Goal: Find specific page/section: Find specific page/section

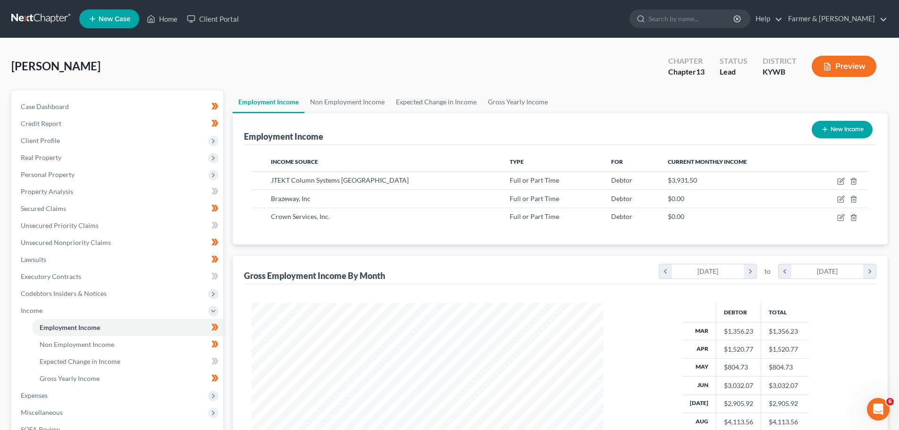
scroll to position [176, 371]
click at [161, 18] on link "Home" at bounding box center [162, 18] width 40 height 17
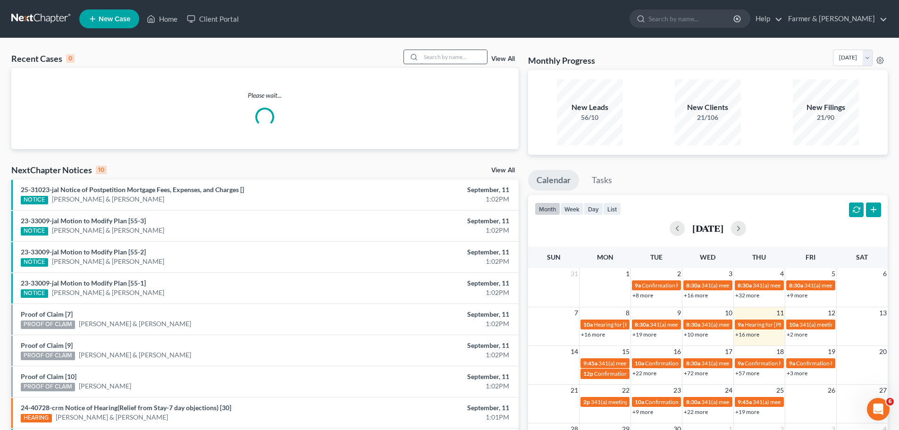
click at [460, 55] on input "search" at bounding box center [454, 57] width 66 height 14
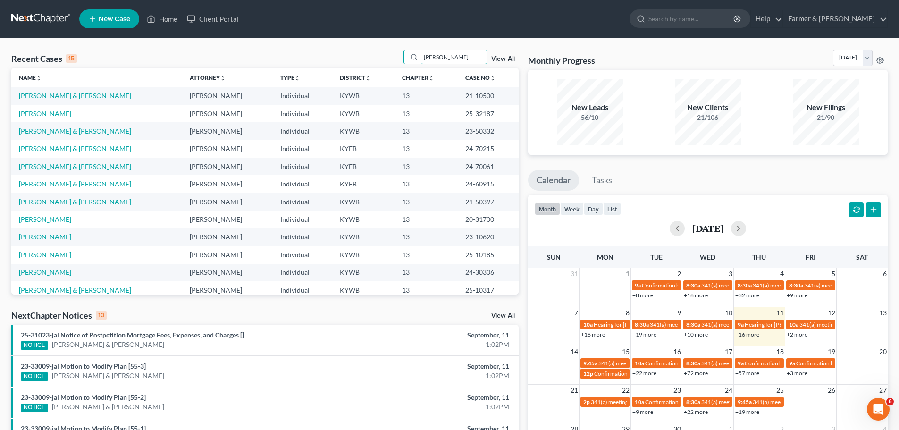
type input "[PERSON_NAME]"
click at [63, 97] on link "[PERSON_NAME] & [PERSON_NAME]" at bounding box center [75, 96] width 112 height 8
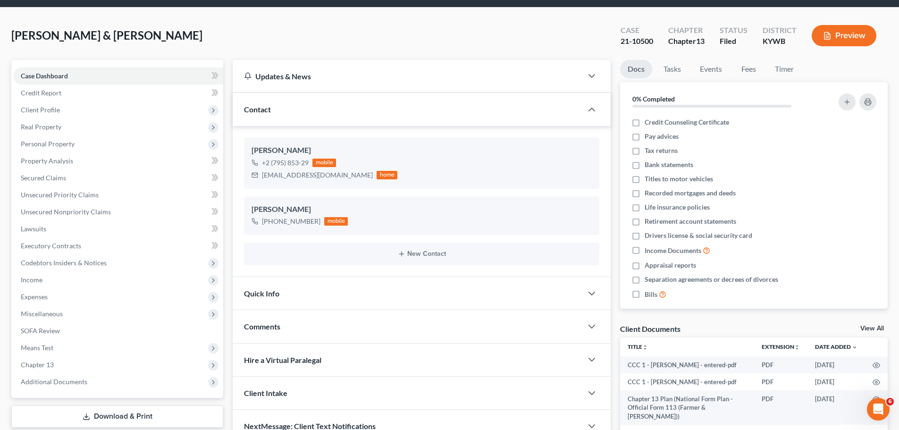
scroll to position [47, 0]
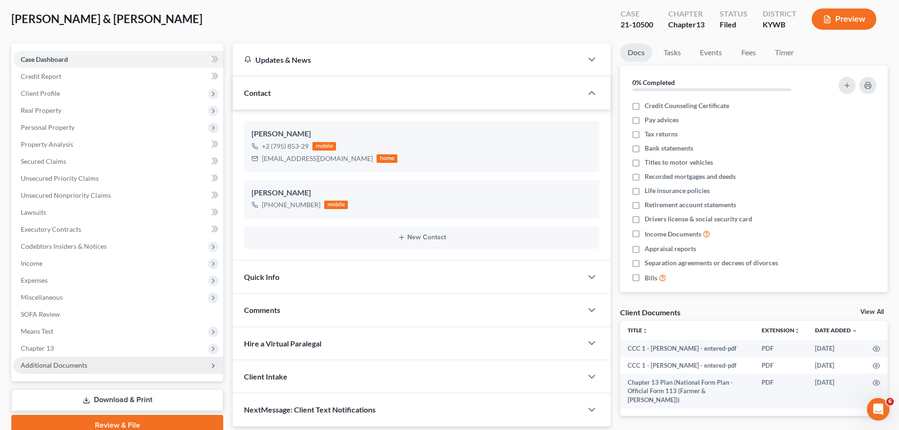
click at [66, 364] on span "Additional Documents" at bounding box center [54, 365] width 67 height 8
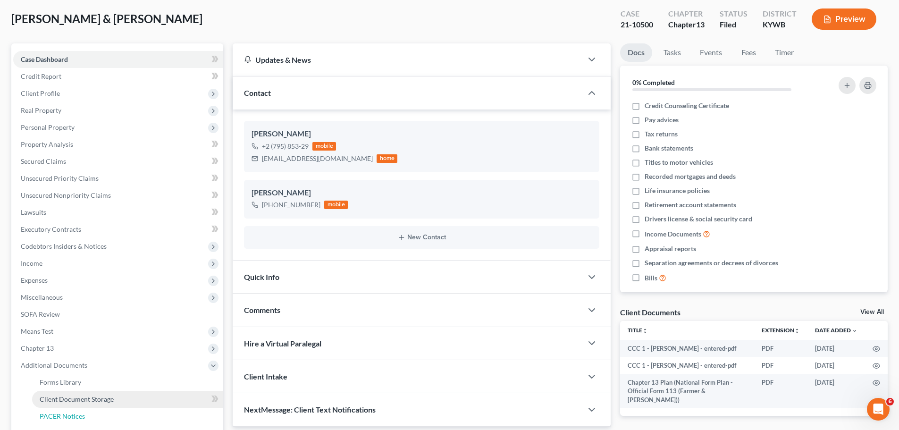
drag, startPoint x: 75, startPoint y: 419, endPoint x: 84, endPoint y: 402, distance: 19.4
click at [75, 418] on span "PACER Notices" at bounding box center [62, 416] width 45 height 8
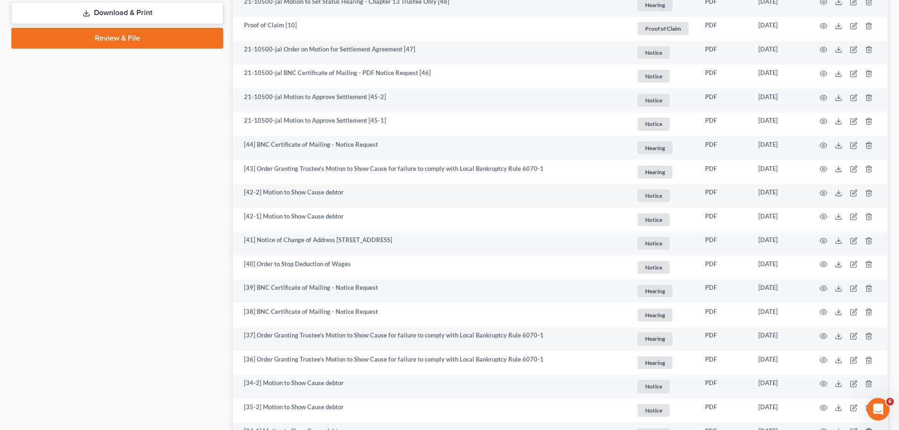
scroll to position [472, 0]
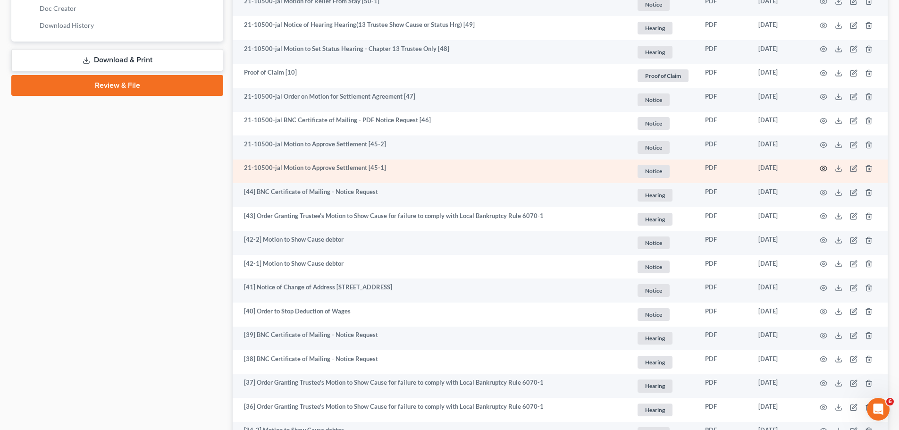
click at [821, 166] on icon "button" at bounding box center [824, 169] width 8 height 8
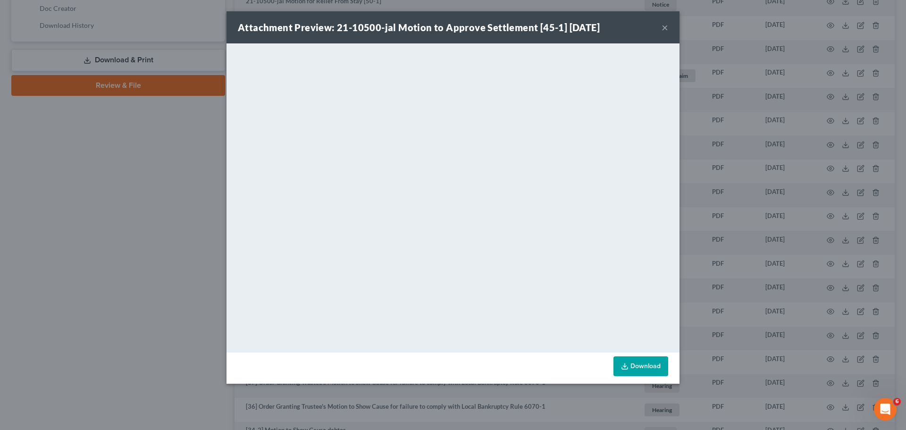
click at [667, 25] on button "×" at bounding box center [665, 27] width 7 height 11
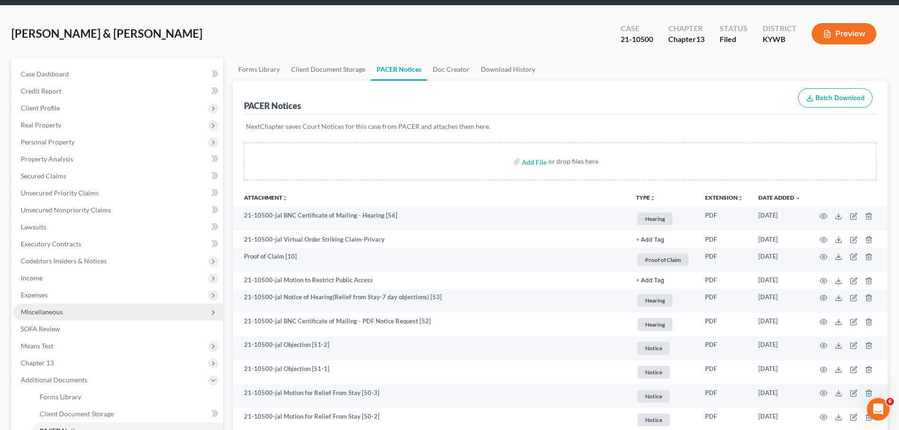
scroll to position [94, 0]
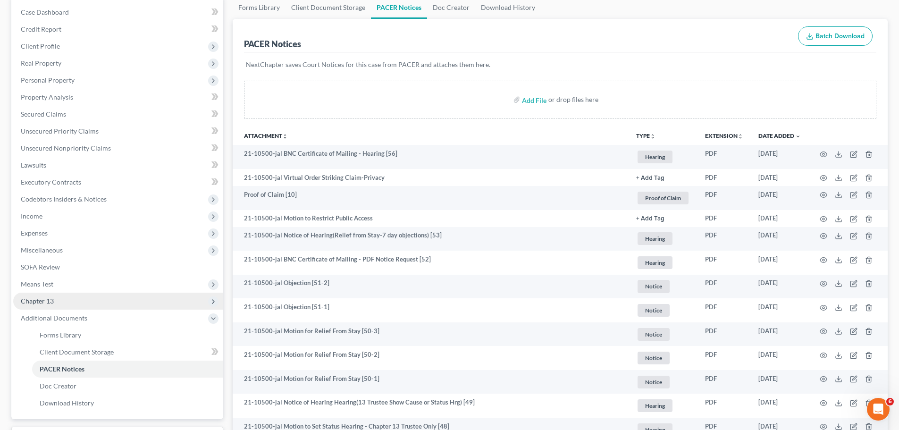
click at [42, 302] on span "Chapter 13" at bounding box center [37, 301] width 33 height 8
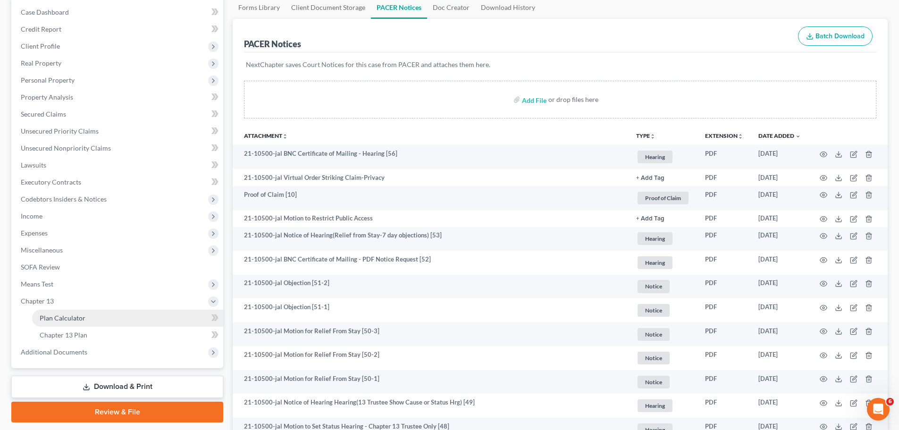
click at [79, 317] on span "Plan Calculator" at bounding box center [63, 318] width 46 height 8
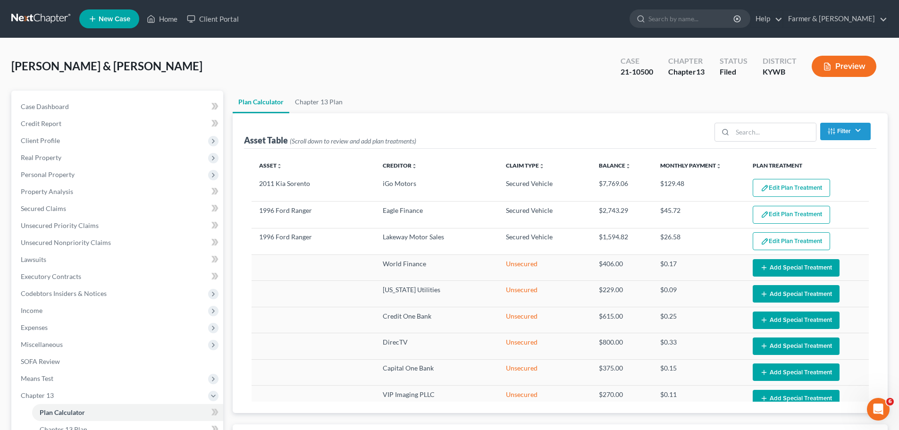
click at [228, 236] on div "Petition Navigation Case Dashboard Payments Invoices Payments Payments Credit R…" at bounding box center [450, 335] width 886 height 489
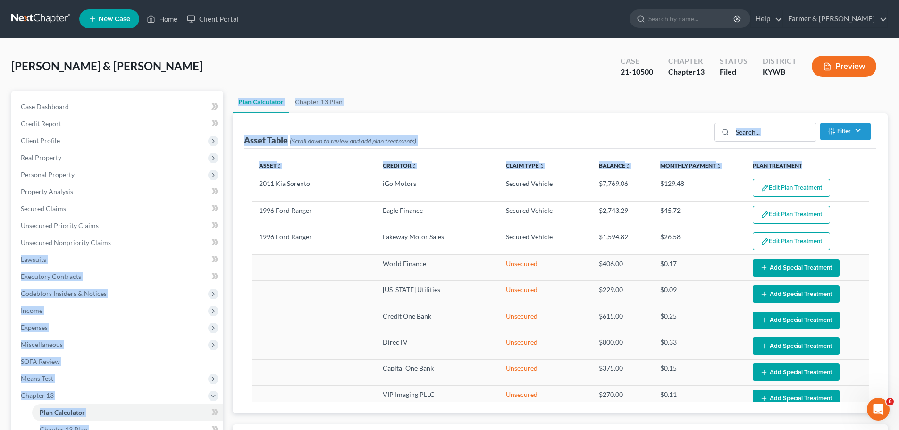
select select "59"
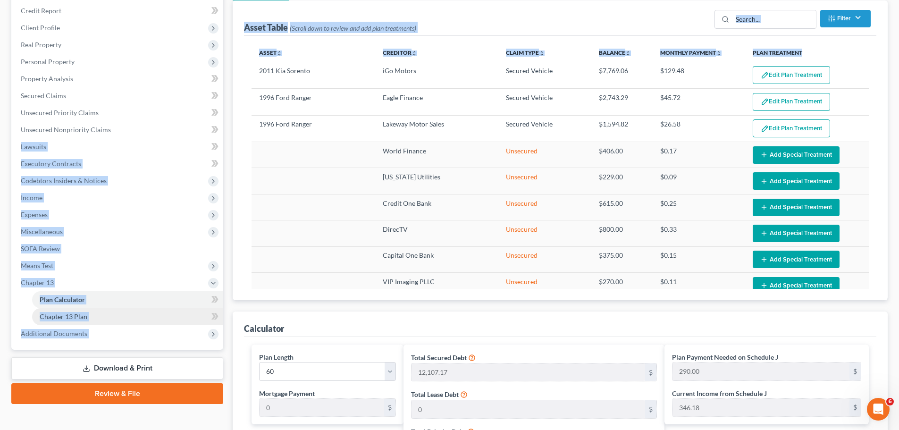
scroll to position [94, 0]
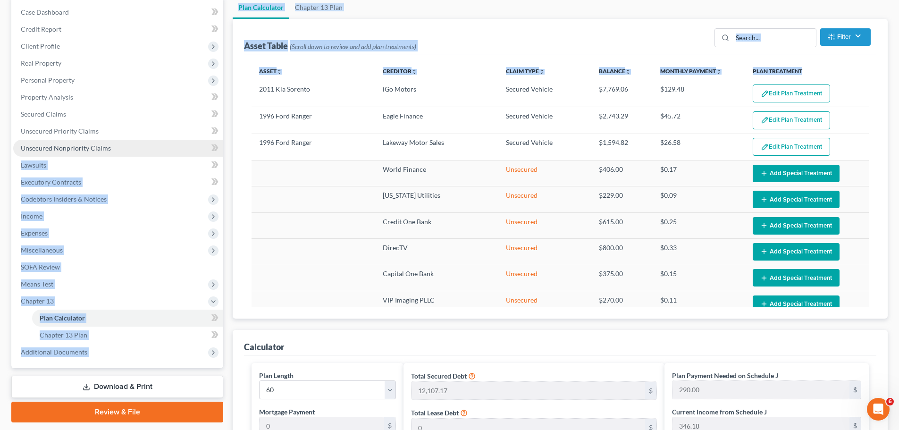
click at [71, 142] on link "Unsecured Nonpriority Claims" at bounding box center [118, 148] width 210 height 17
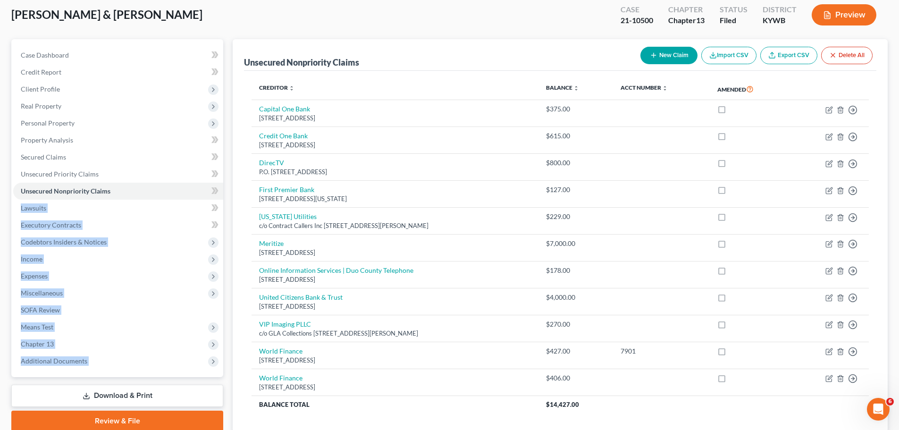
scroll to position [119, 0]
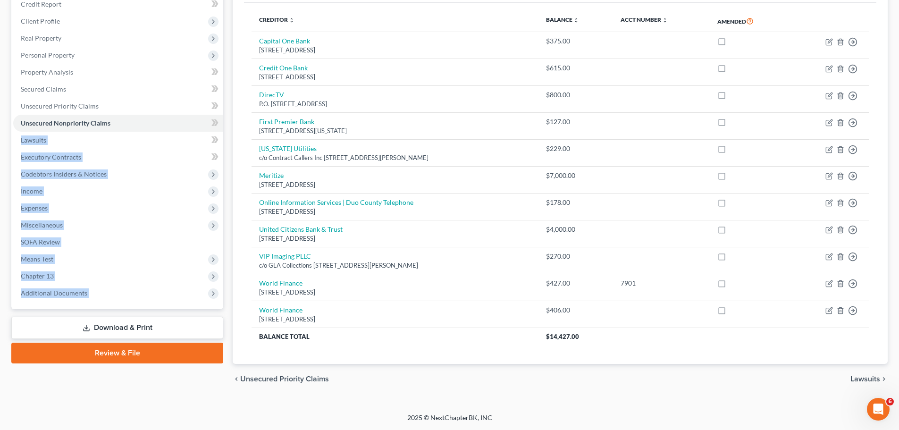
click at [233, 244] on div "Unsecured Nonpriority Claims New Claim Import CSV Export CSV Delete All Credito…" at bounding box center [560, 167] width 655 height 393
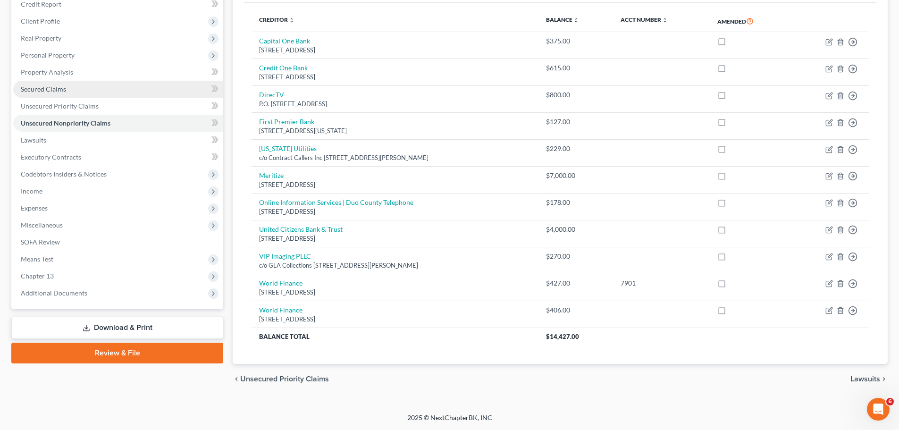
click at [58, 84] on link "Secured Claims" at bounding box center [118, 89] width 210 height 17
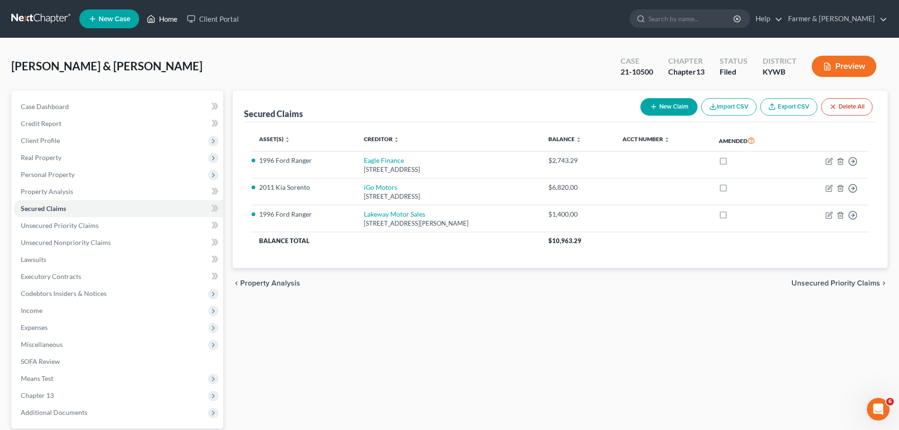
click at [168, 15] on link "Home" at bounding box center [162, 18] width 40 height 17
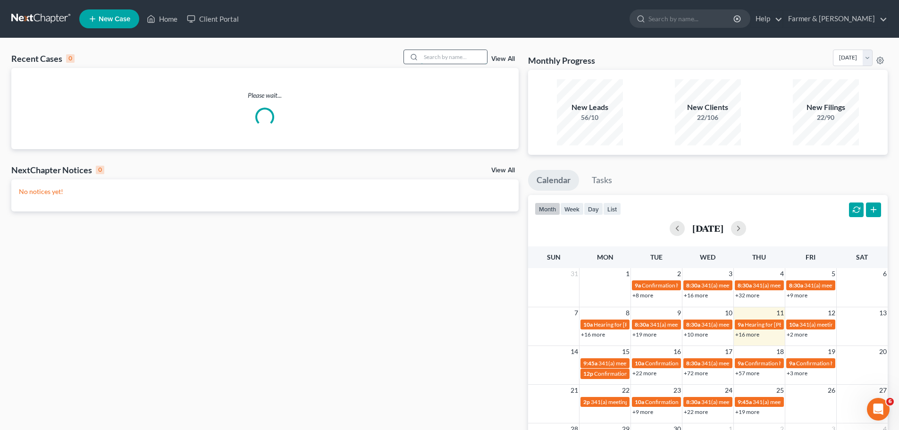
click at [431, 59] on input "search" at bounding box center [454, 57] width 66 height 14
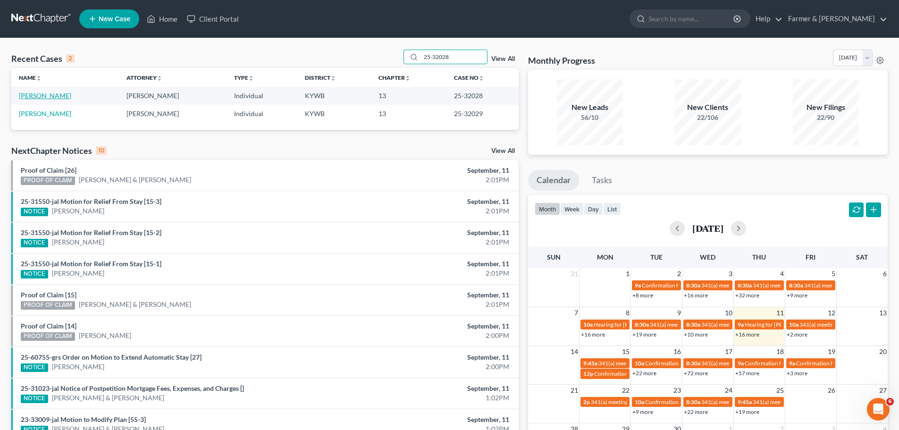
type input "25-32028"
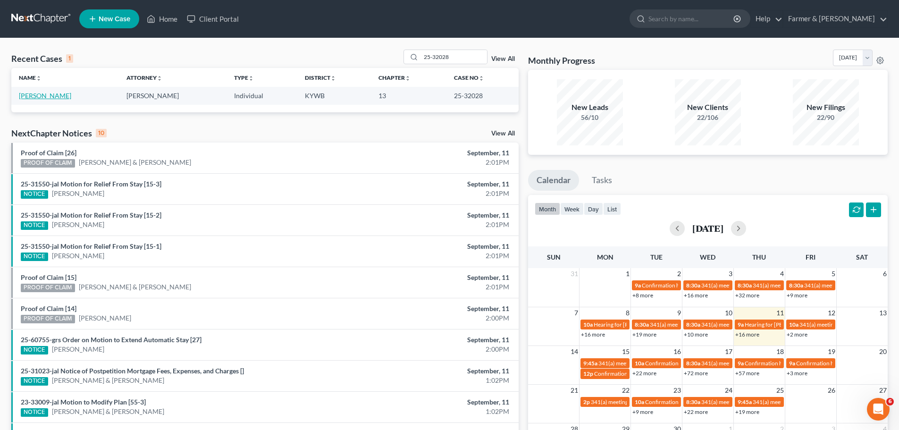
click at [41, 97] on link "[PERSON_NAME]" at bounding box center [45, 96] width 52 height 8
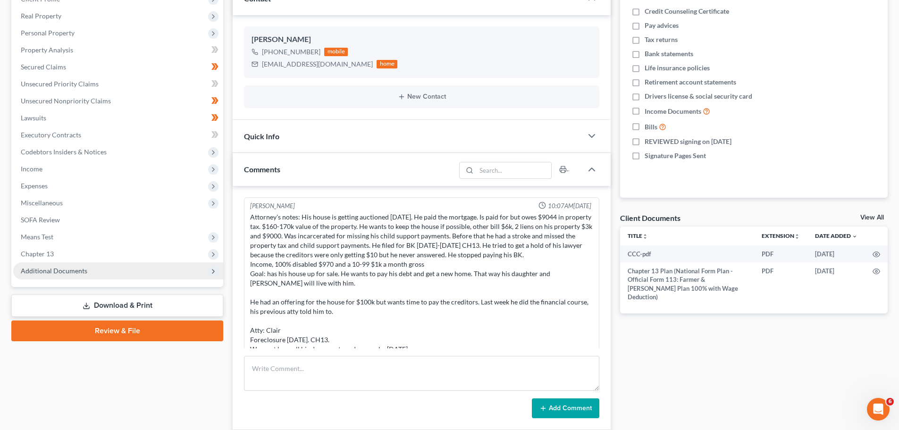
scroll to position [131, 0]
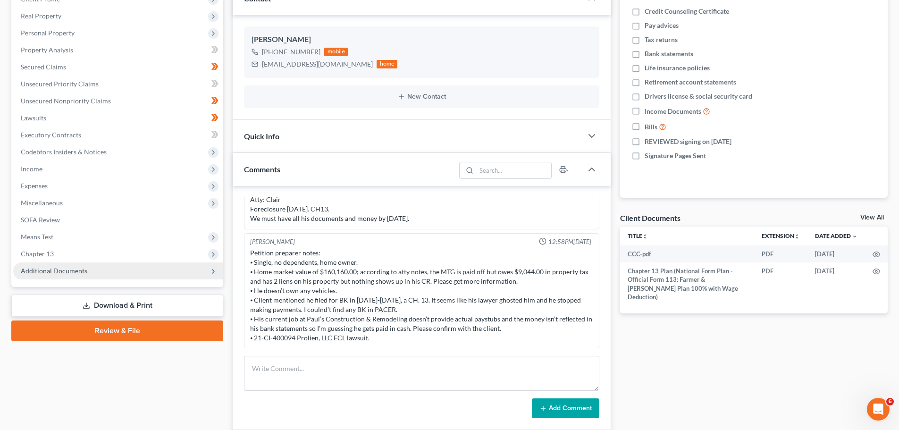
click at [76, 266] on span "Additional Documents" at bounding box center [118, 270] width 210 height 17
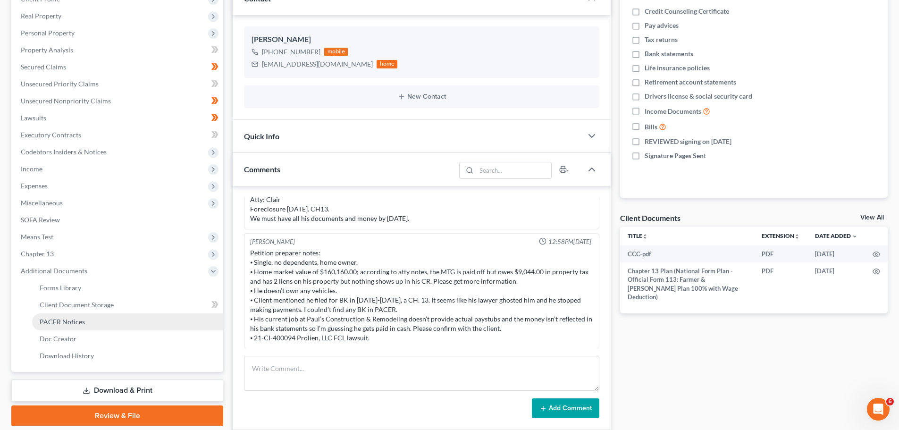
click at [68, 318] on span "PACER Notices" at bounding box center [62, 322] width 45 height 8
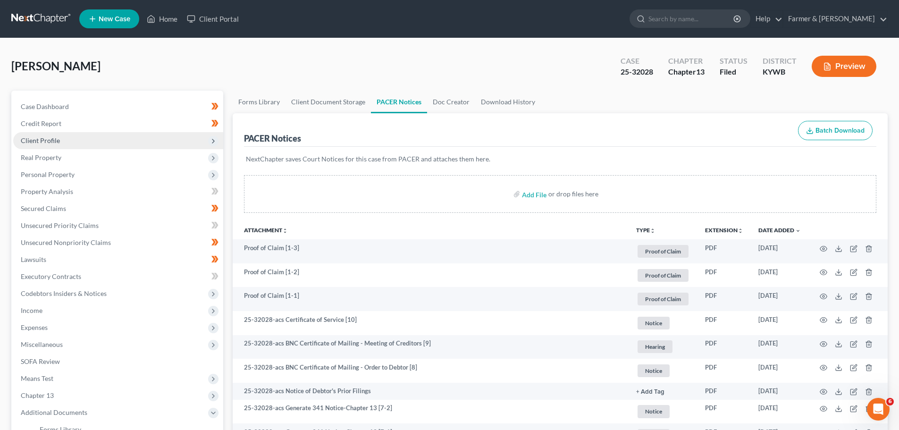
click at [50, 138] on span "Client Profile" at bounding box center [40, 140] width 39 height 8
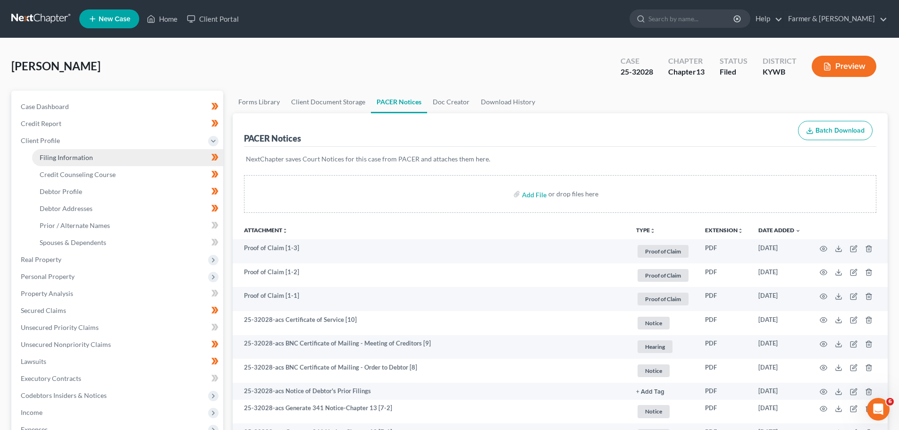
click at [66, 154] on span "Filing Information" at bounding box center [66, 157] width 53 height 8
select select "1"
select select "0"
select select "3"
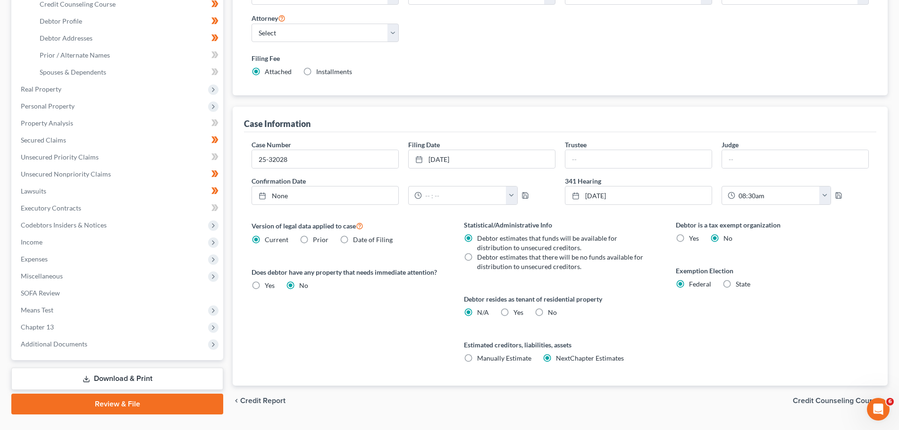
scroll to position [189, 0]
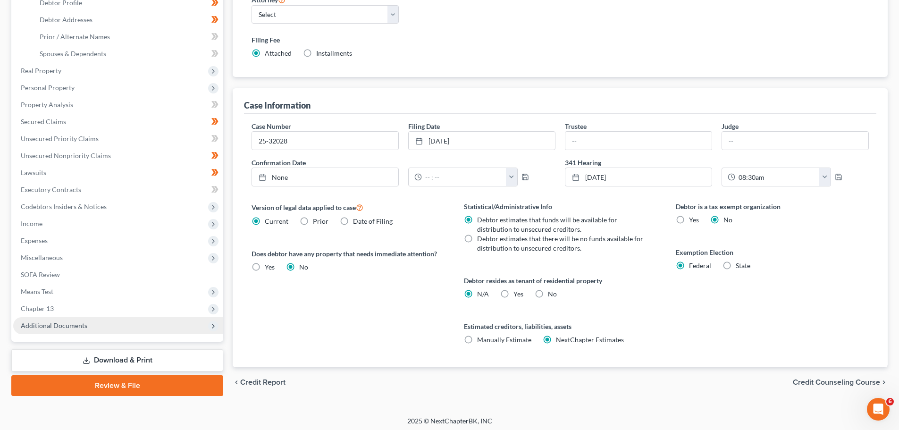
click at [46, 328] on span "Additional Documents" at bounding box center [54, 325] width 67 height 8
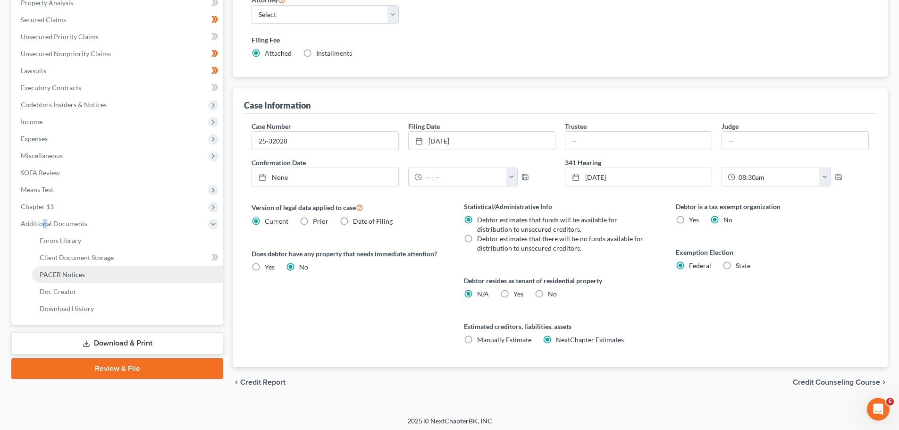
click at [60, 271] on span "PACER Notices" at bounding box center [62, 274] width 45 height 8
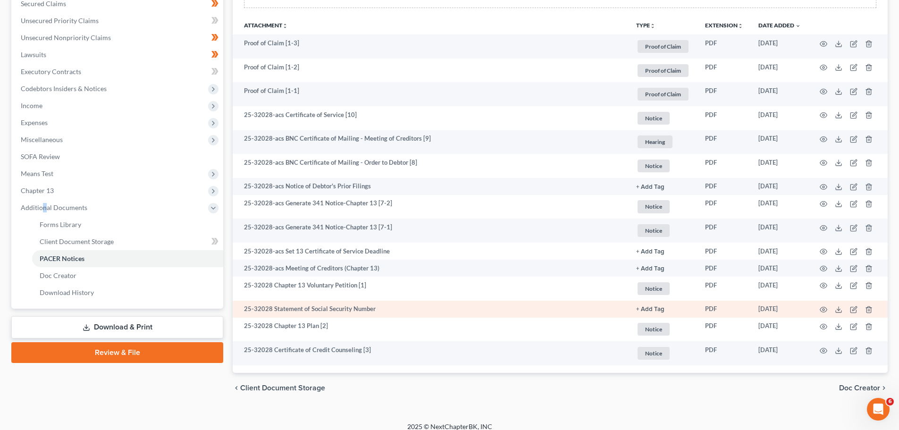
scroll to position [214, 0]
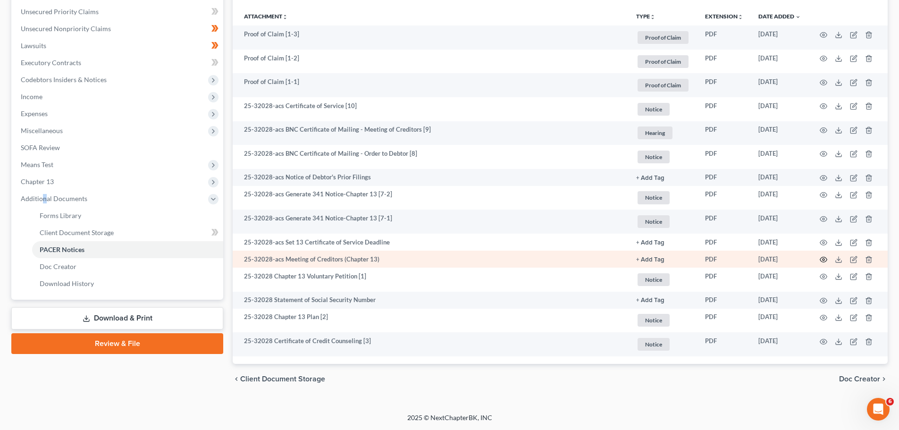
click at [824, 258] on icon "button" at bounding box center [824, 260] width 8 height 8
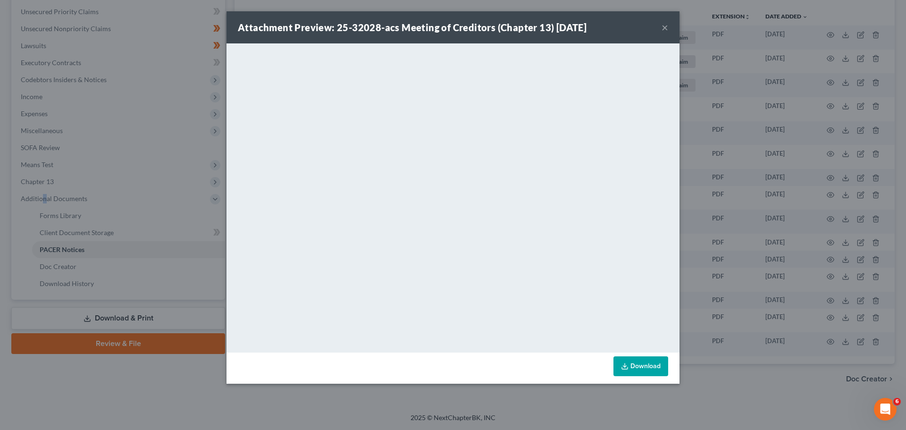
drag, startPoint x: 663, startPoint y: 26, endPoint x: 532, endPoint y: 18, distance: 131.0
click at [663, 26] on button "×" at bounding box center [665, 27] width 7 height 11
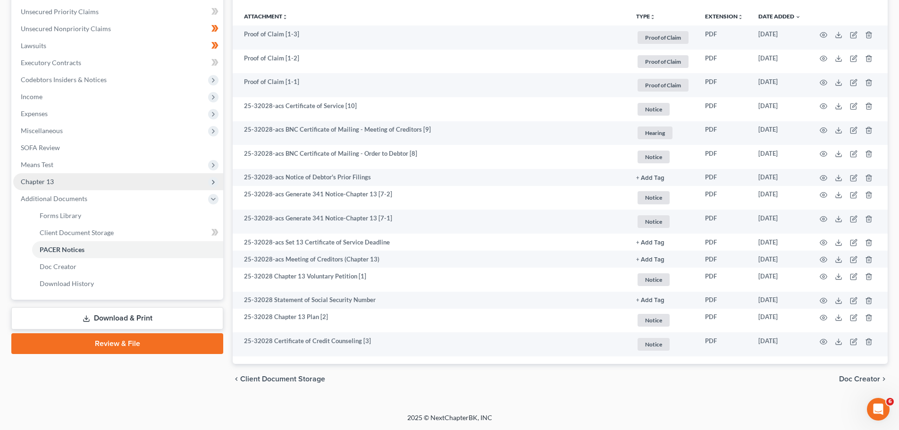
click at [214, 183] on polyline at bounding box center [213, 182] width 2 height 4
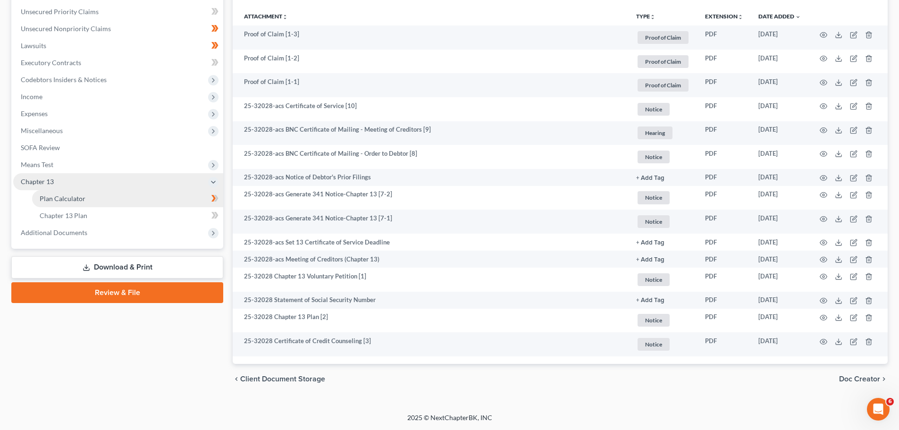
click at [73, 202] on span "Plan Calculator" at bounding box center [63, 198] width 46 height 8
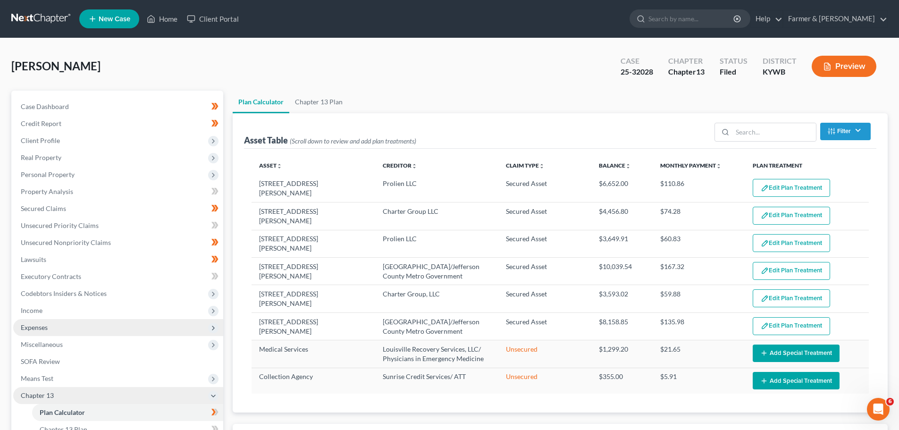
click at [74, 323] on span "Expenses" at bounding box center [118, 327] width 210 height 17
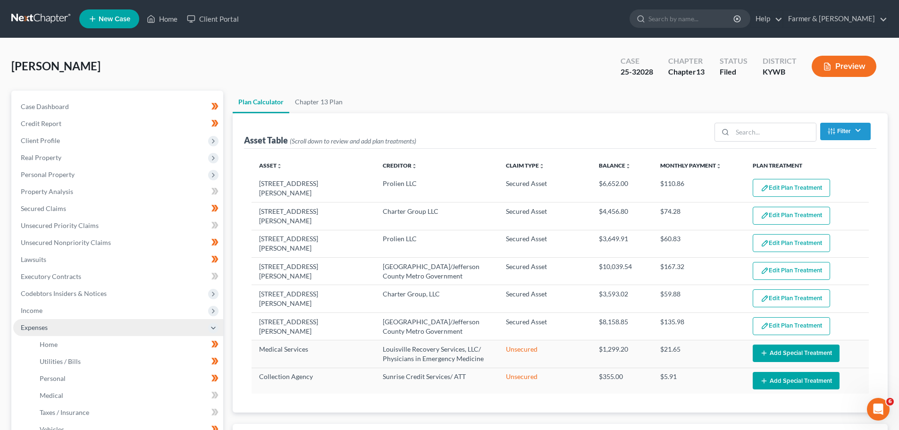
select select "59"
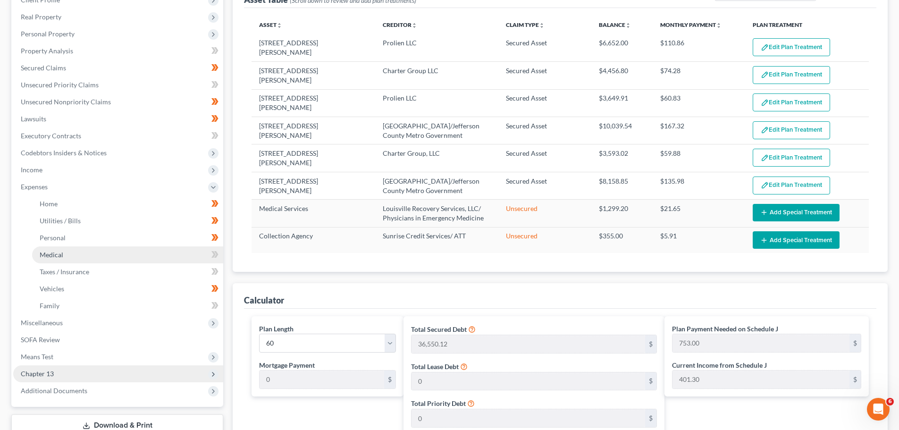
scroll to position [142, 0]
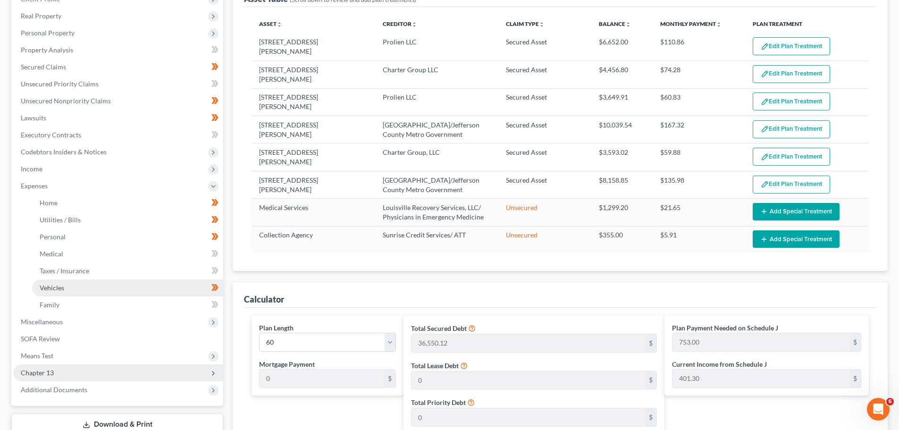
click at [72, 288] on link "Vehicles" at bounding box center [127, 287] width 191 height 17
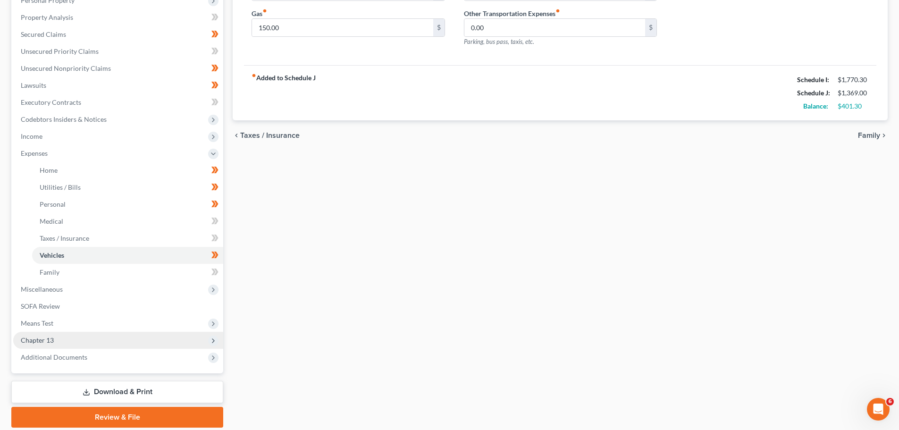
scroll to position [189, 0]
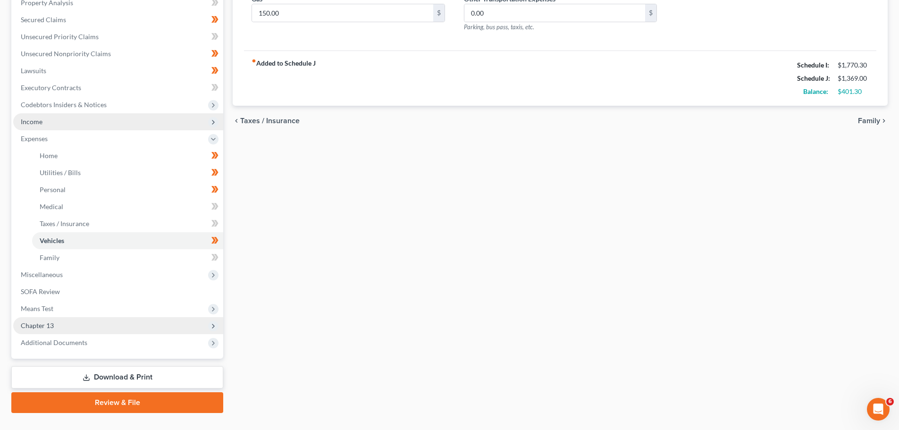
click at [48, 119] on span "Income" at bounding box center [118, 121] width 210 height 17
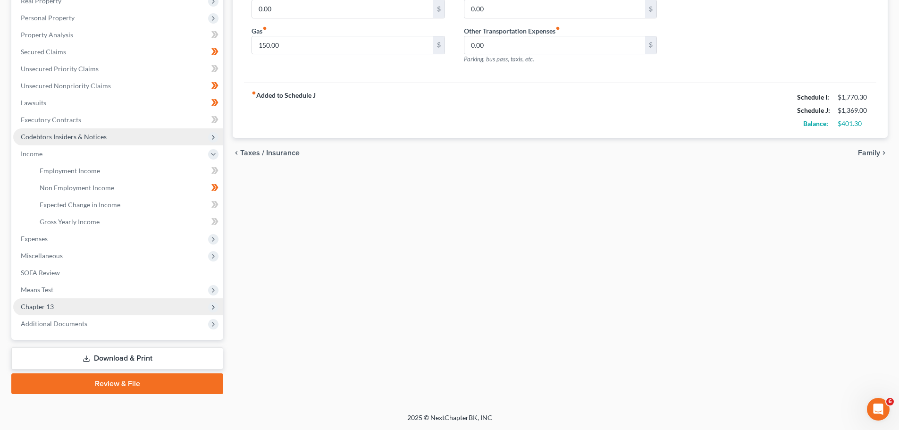
scroll to position [157, 0]
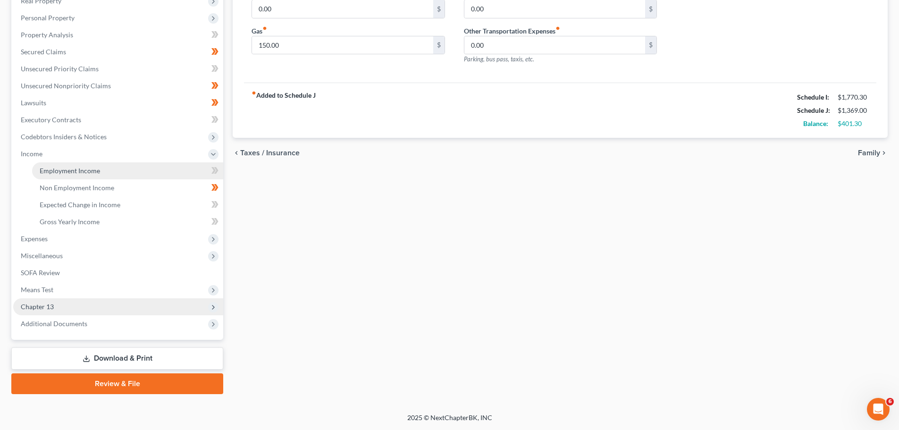
click at [93, 174] on span "Employment Income" at bounding box center [70, 171] width 60 height 8
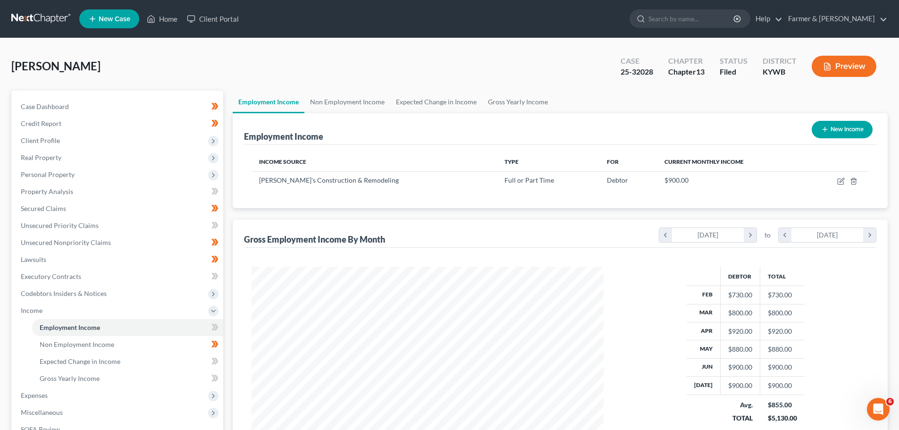
scroll to position [176, 371]
click at [167, 17] on link "Home" at bounding box center [162, 18] width 40 height 17
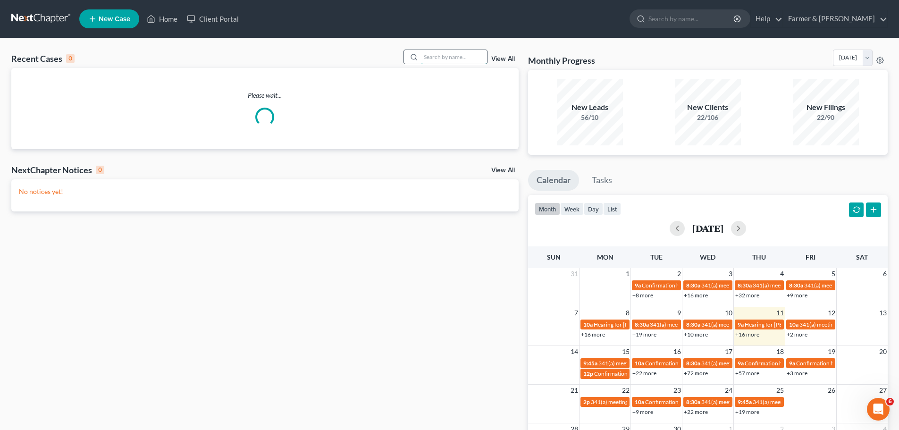
click at [465, 55] on input "search" at bounding box center [454, 57] width 66 height 14
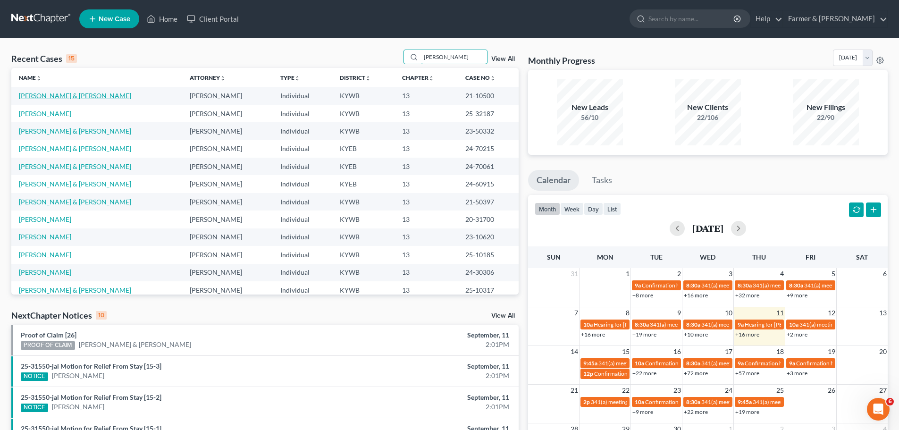
type input "[PERSON_NAME]"
click at [76, 95] on link "[PERSON_NAME] & [PERSON_NAME]" at bounding box center [75, 96] width 112 height 8
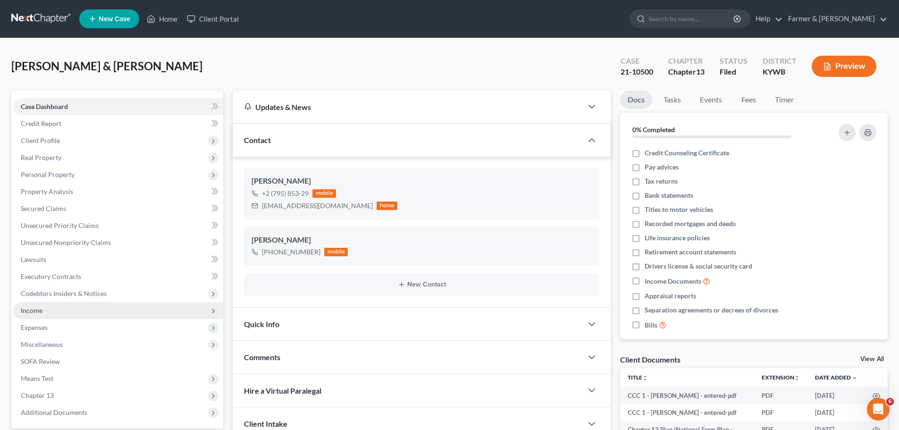
click at [43, 308] on span "Income" at bounding box center [118, 310] width 210 height 17
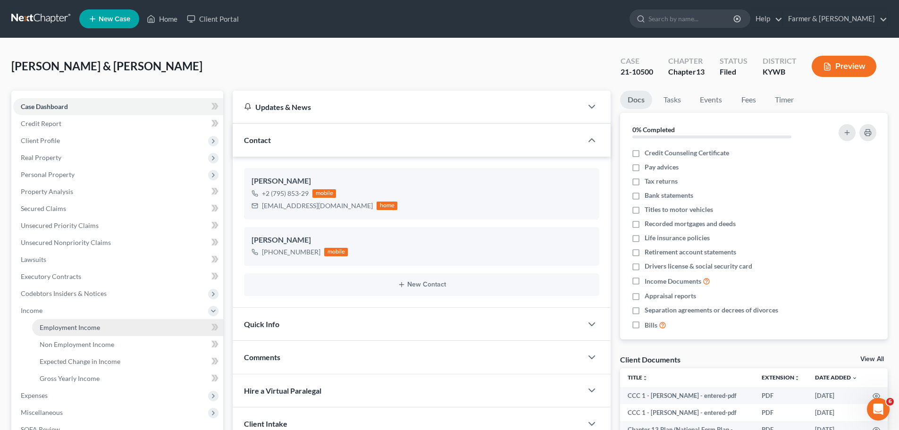
click at [74, 329] on span "Employment Income" at bounding box center [70, 327] width 60 height 8
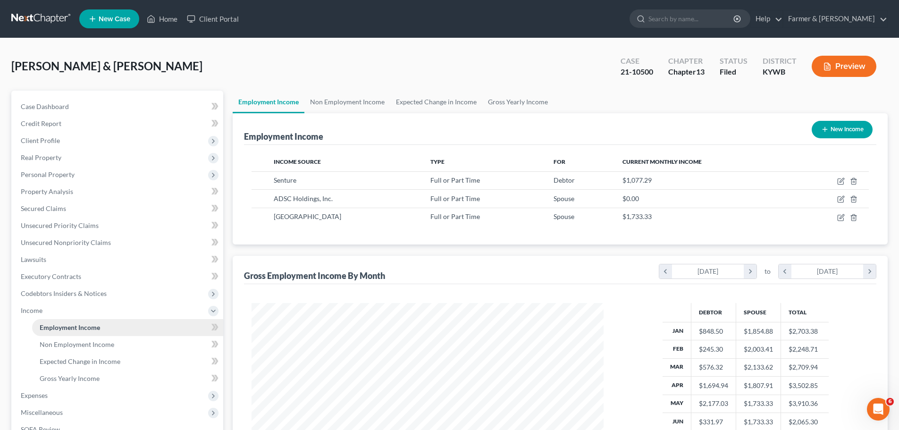
scroll to position [176, 371]
click at [168, 19] on link "Home" at bounding box center [162, 18] width 40 height 17
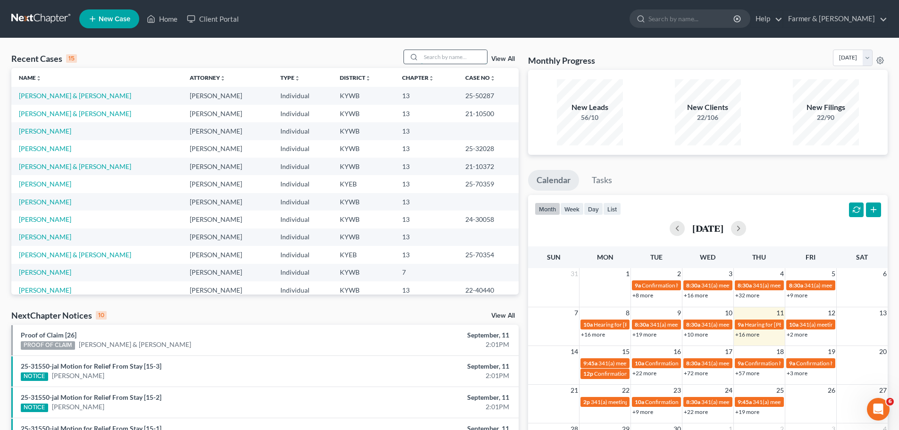
click at [437, 57] on input "search" at bounding box center [454, 57] width 66 height 14
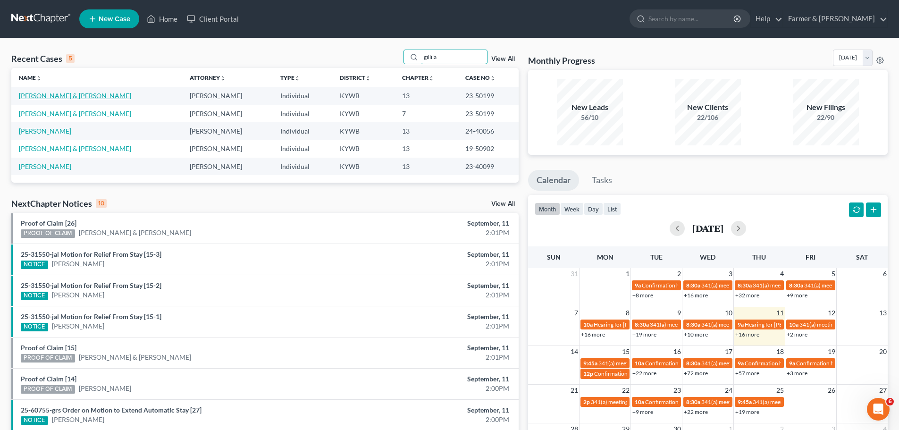
type input "gillila"
click at [57, 95] on link "[PERSON_NAME] & [PERSON_NAME]" at bounding box center [75, 96] width 112 height 8
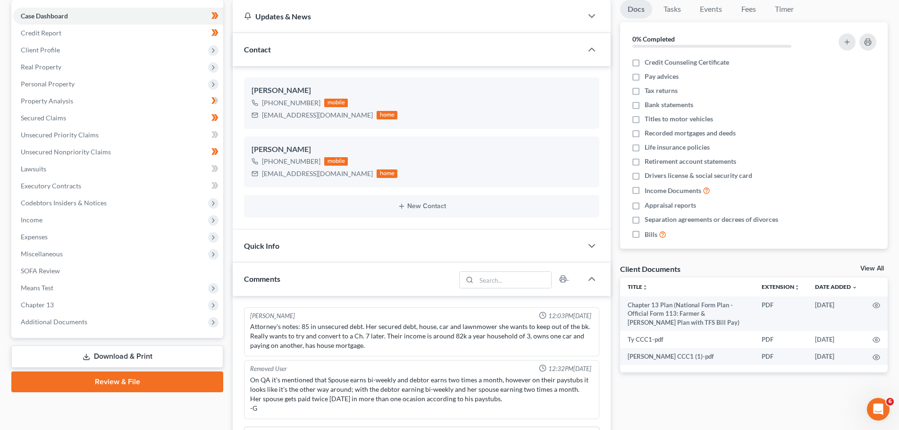
scroll to position [94, 0]
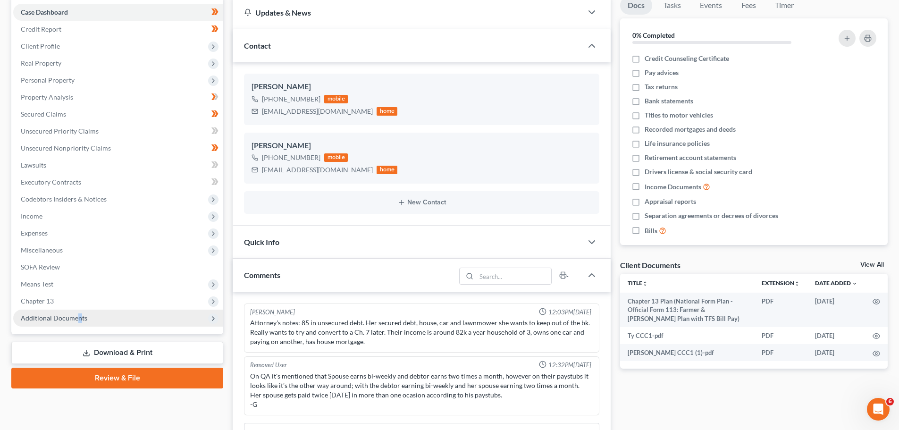
click at [79, 324] on span "Additional Documents" at bounding box center [118, 318] width 210 height 17
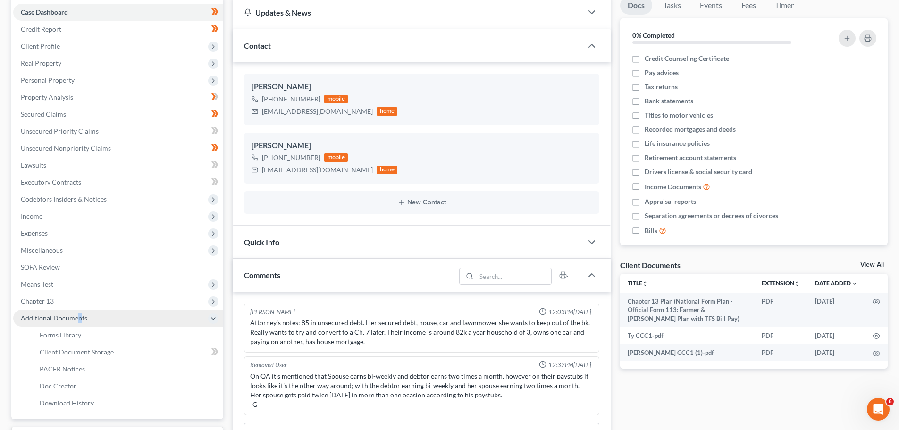
click at [79, 324] on span "Additional Documents" at bounding box center [118, 318] width 210 height 17
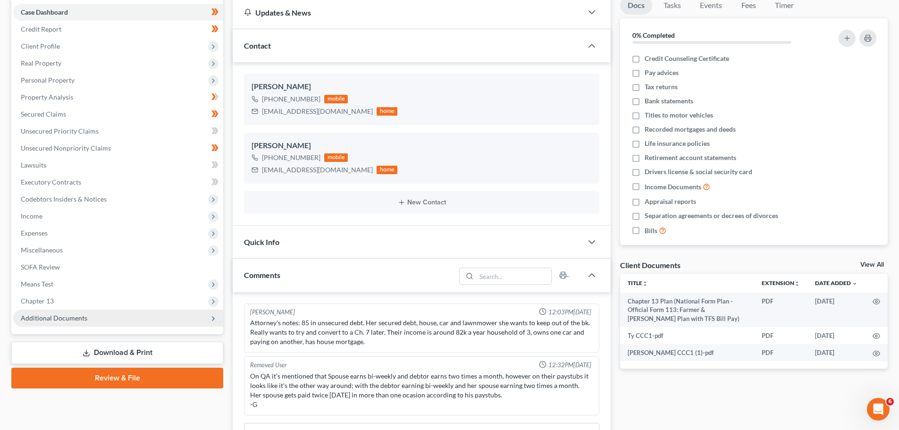
click at [52, 317] on span "Additional Documents" at bounding box center [54, 318] width 67 height 8
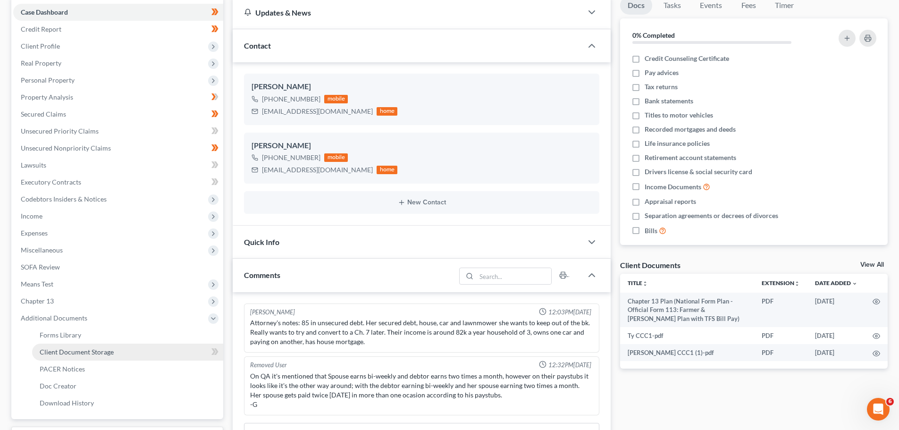
click at [55, 356] on link "Client Document Storage" at bounding box center [127, 352] width 191 height 17
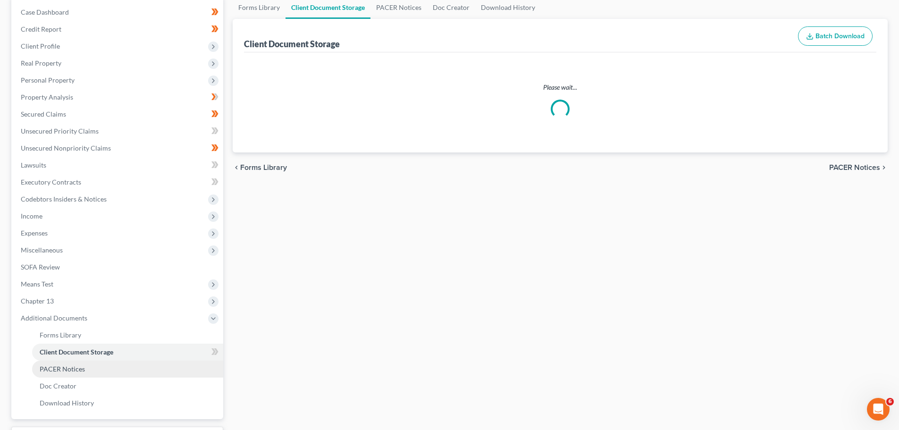
click at [56, 371] on span "PACER Notices" at bounding box center [62, 369] width 45 height 8
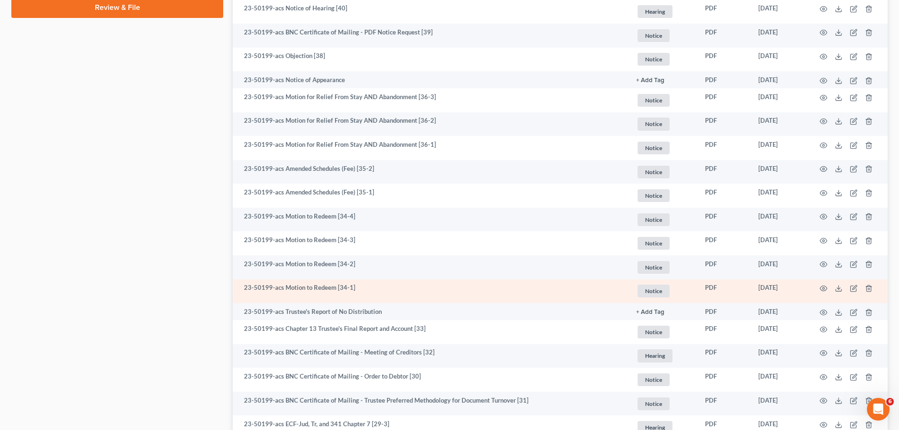
scroll to position [566, 0]
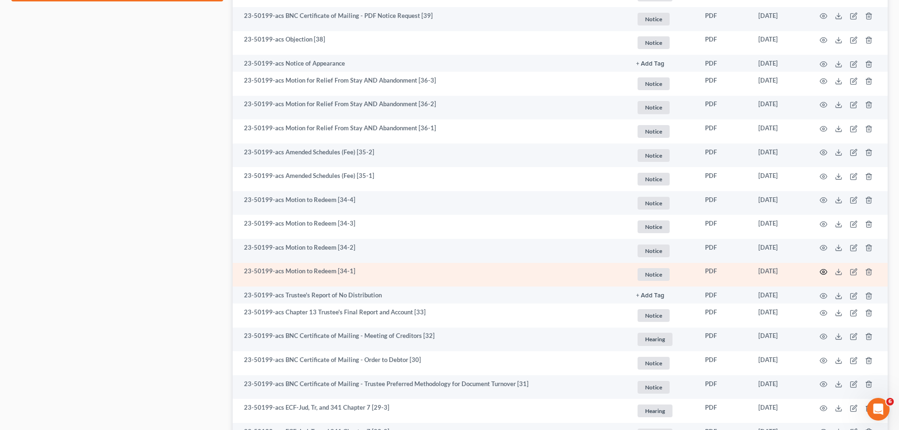
click at [825, 269] on icon "button" at bounding box center [824, 272] width 8 height 8
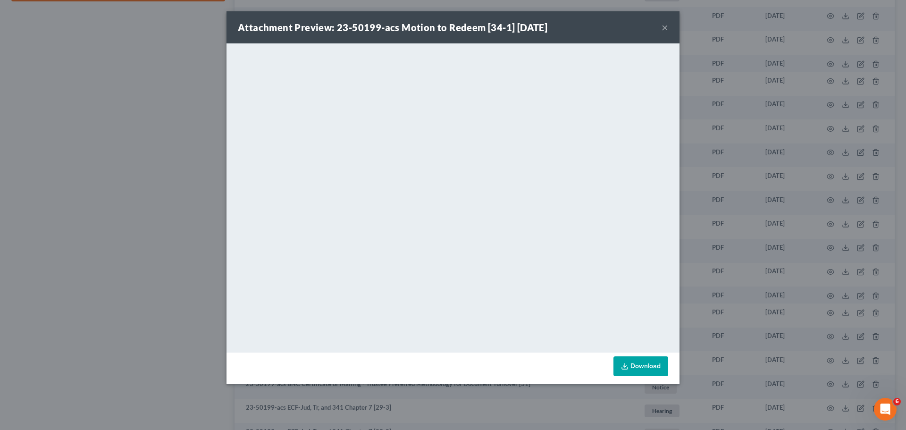
click at [666, 28] on button "×" at bounding box center [665, 27] width 7 height 11
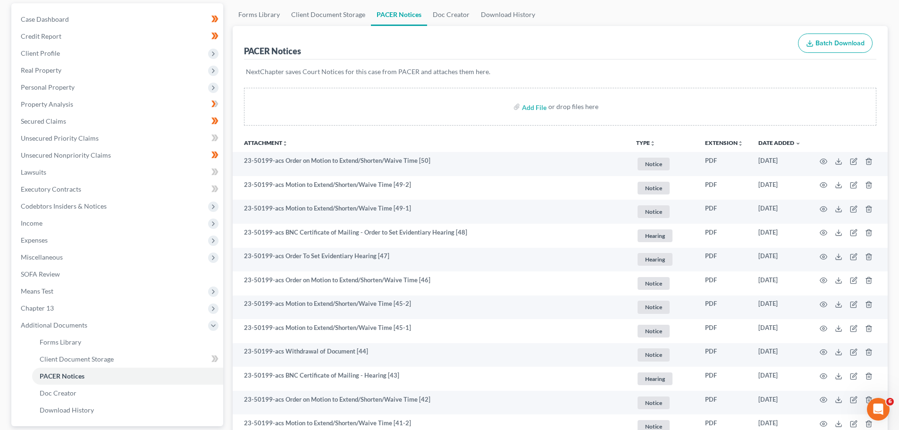
scroll to position [0, 0]
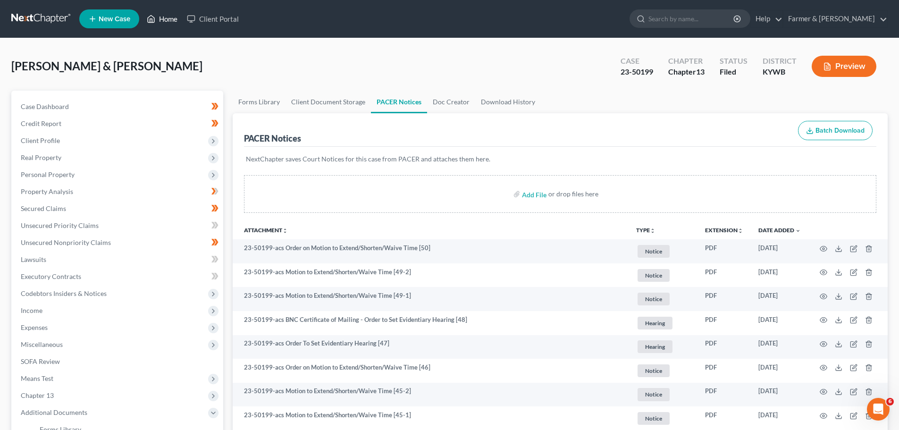
click at [157, 22] on link "Home" at bounding box center [162, 18] width 40 height 17
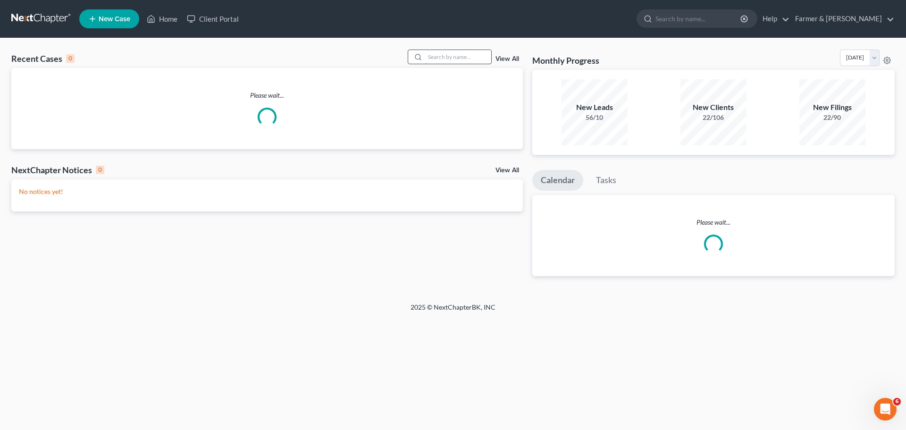
click at [444, 57] on input "search" at bounding box center [458, 57] width 66 height 14
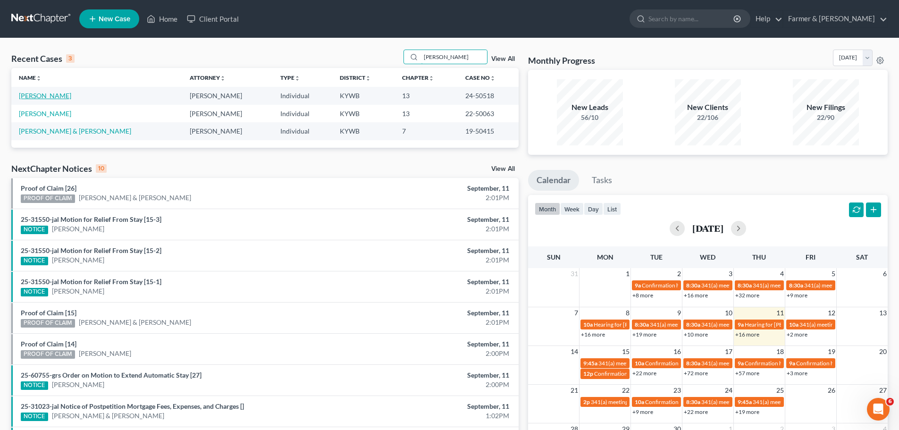
type input "[PERSON_NAME]"
click at [52, 92] on link "[PERSON_NAME]" at bounding box center [45, 96] width 52 height 8
click at [48, 96] on link "[PERSON_NAME]" at bounding box center [45, 96] width 52 height 8
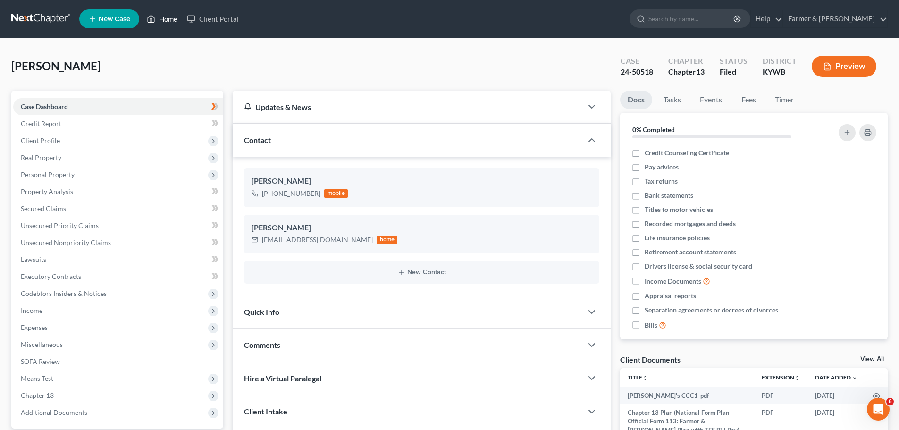
click at [172, 18] on link "Home" at bounding box center [162, 18] width 40 height 17
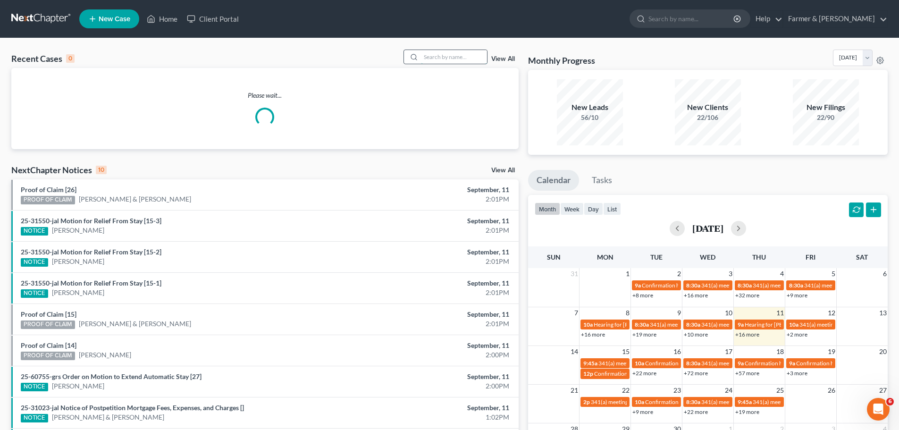
click at [434, 56] on input "search" at bounding box center [454, 57] width 66 height 14
